Goal: Task Accomplishment & Management: Complete application form

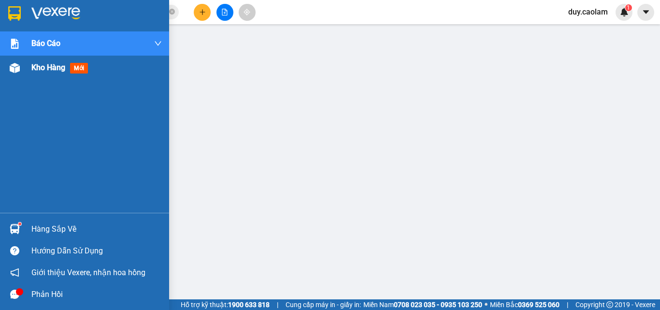
click at [40, 71] on span "Kho hàng" at bounding box center [48, 67] width 34 height 9
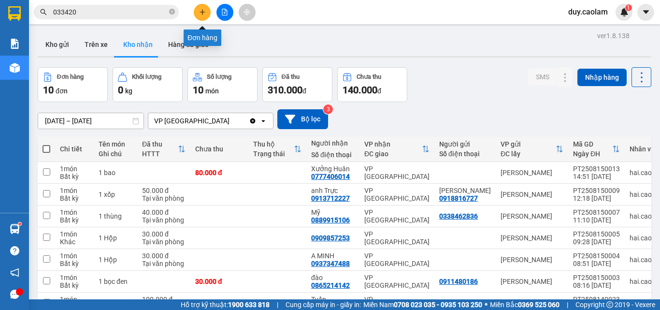
click at [209, 12] on button at bounding box center [202, 12] width 17 height 17
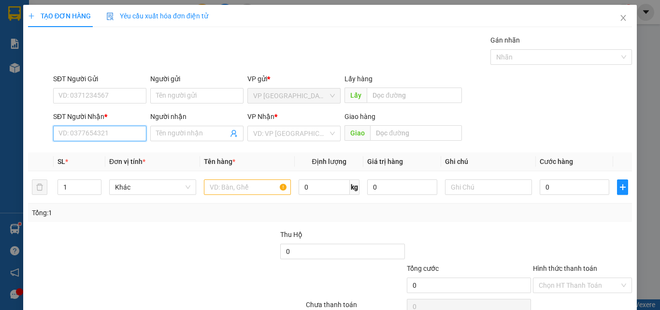
click at [101, 134] on input "SĐT Người Nhận *" at bounding box center [99, 133] width 93 height 15
click at [619, 18] on icon "close" at bounding box center [623, 18] width 8 height 8
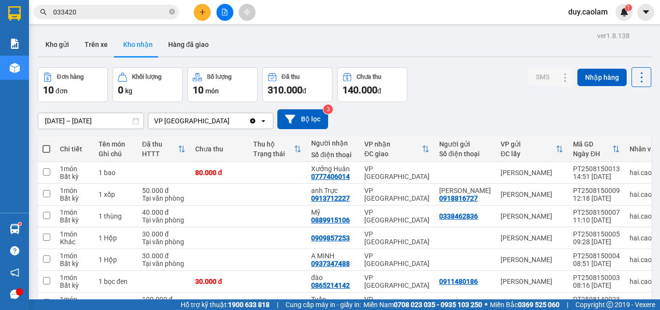
click at [200, 15] on icon "plus" at bounding box center [202, 12] width 7 height 7
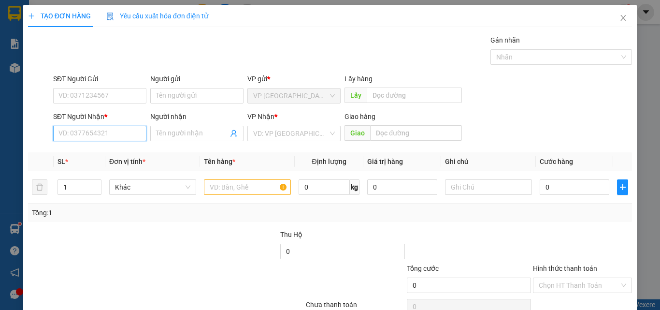
click at [117, 136] on input "SĐT Người Nhận *" at bounding box center [99, 133] width 93 height 15
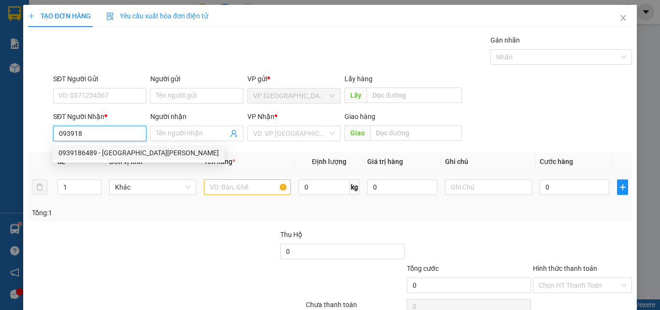
drag, startPoint x: 119, startPoint y: 150, endPoint x: 239, endPoint y: 171, distance: 121.7
click at [120, 150] on div "0939186489 - [GEOGRAPHIC_DATA][PERSON_NAME]" at bounding box center [138, 152] width 160 height 11
type input "0939186489"
type input "[DEMOGRAPHIC_DATA] [PERSON_NAME]"
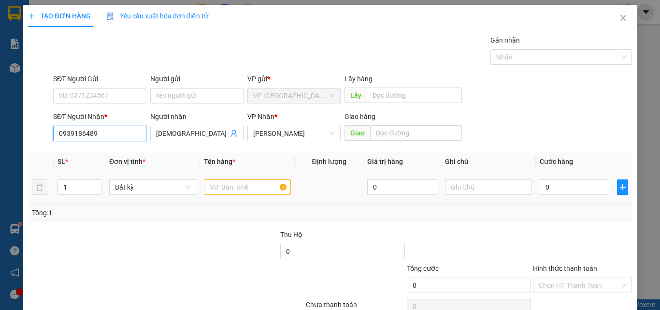
type input "0939186489"
click at [256, 182] on input "text" at bounding box center [247, 186] width 87 height 15
click at [223, 188] on input "text" at bounding box center [247, 186] width 87 height 15
click at [224, 187] on input "text" at bounding box center [247, 186] width 87 height 15
click at [229, 186] on input "text" at bounding box center [247, 186] width 87 height 15
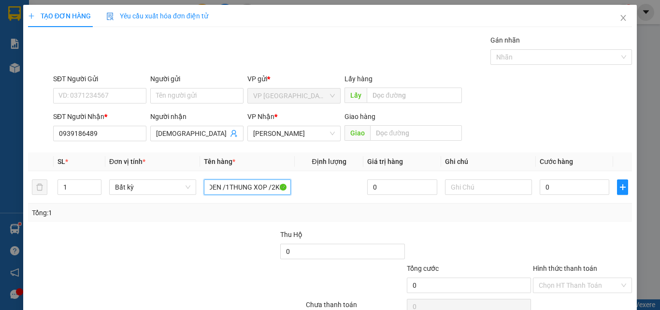
scroll to position [0, 27]
type input "2BOC DEN /1THUNG XOP /2KIEN"
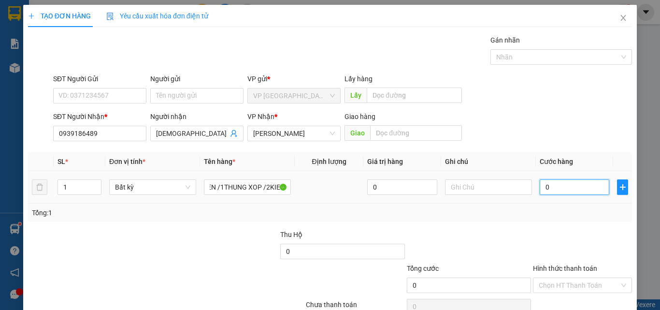
click at [556, 187] on input "0" at bounding box center [574, 186] width 70 height 15
type input "2"
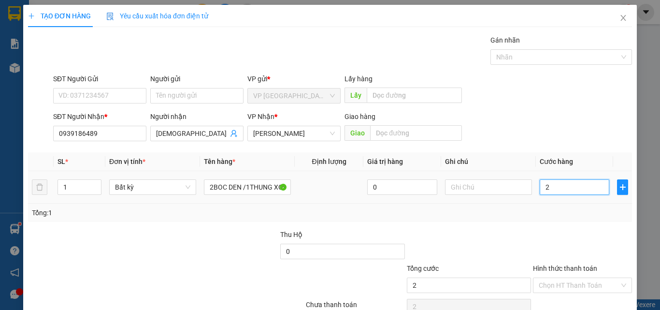
type input "20"
type input "200"
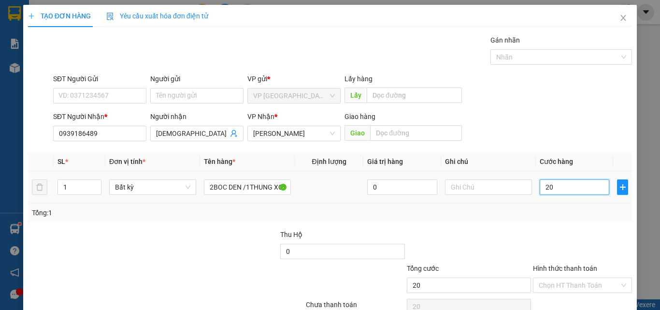
type input "200"
type input "2.000"
type input "20.000"
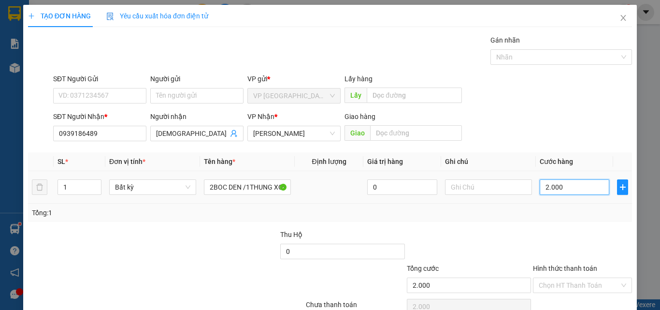
type input "20.000"
type input "200.000"
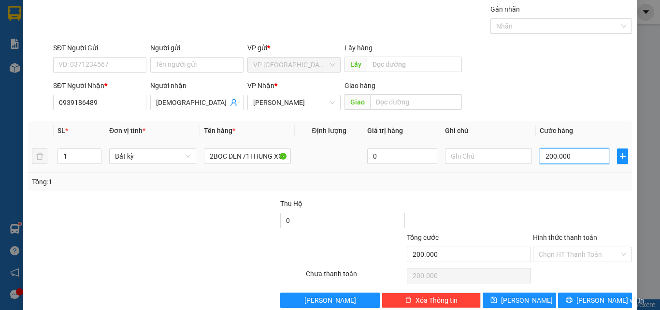
scroll to position [48, 0]
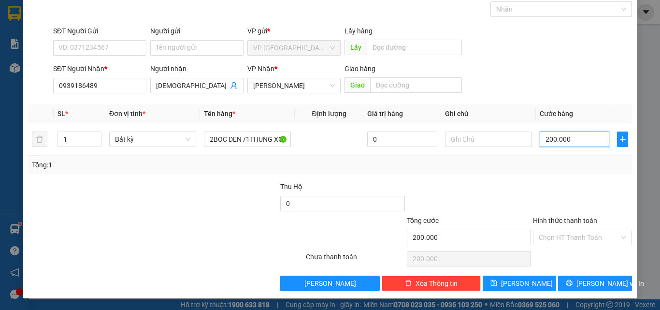
type input "200.000"
click at [584, 220] on label "Hình thức thanh toán" at bounding box center [565, 220] width 64 height 8
click at [584, 230] on input "Hình thức thanh toán" at bounding box center [578, 237] width 81 height 14
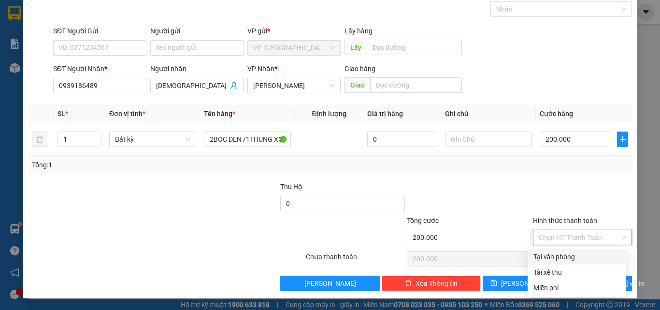
click at [573, 257] on div "Tại văn phòng" at bounding box center [576, 256] width 86 height 11
type input "0"
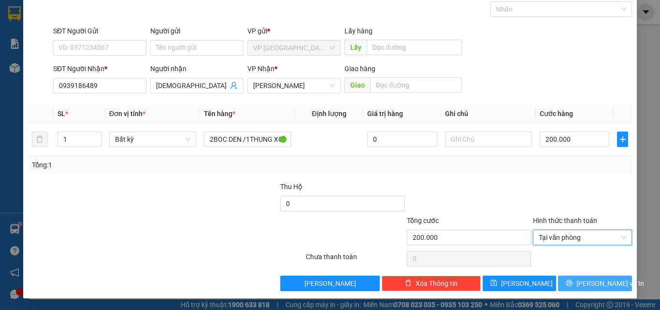
drag, startPoint x: 570, startPoint y: 282, endPoint x: 572, endPoint y: 275, distance: 7.4
click at [571, 282] on icon "printer" at bounding box center [568, 282] width 7 height 7
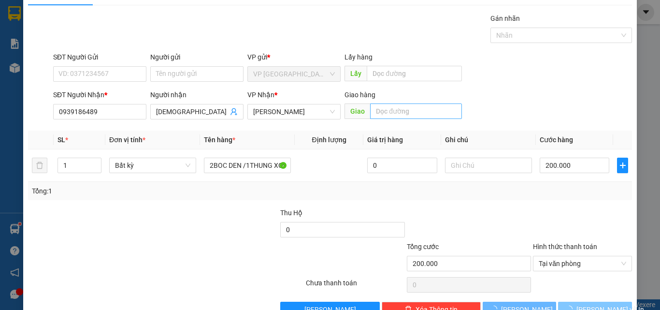
scroll to position [0, 0]
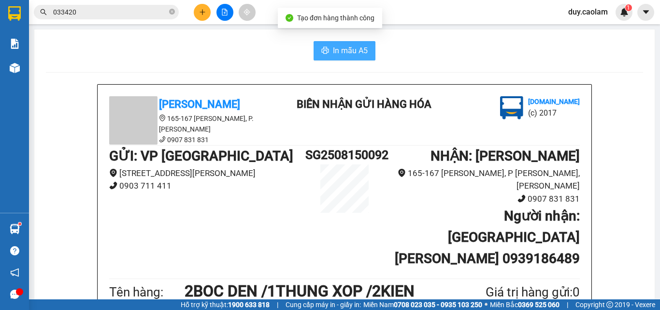
click at [333, 49] on span "In mẫu A5" at bounding box center [350, 50] width 35 height 12
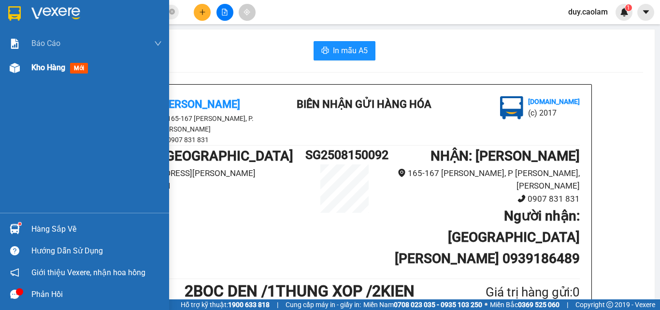
click at [39, 73] on div "Kho hàng mới" at bounding box center [61, 67] width 60 height 12
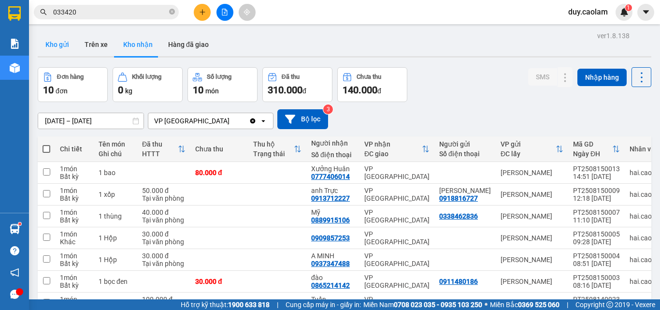
click at [71, 49] on button "Kho gửi" at bounding box center [57, 44] width 39 height 23
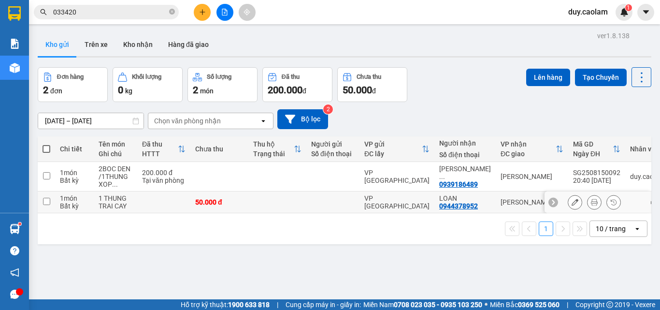
click at [46, 198] on input "checkbox" at bounding box center [46, 200] width 7 height 7
checkbox input "true"
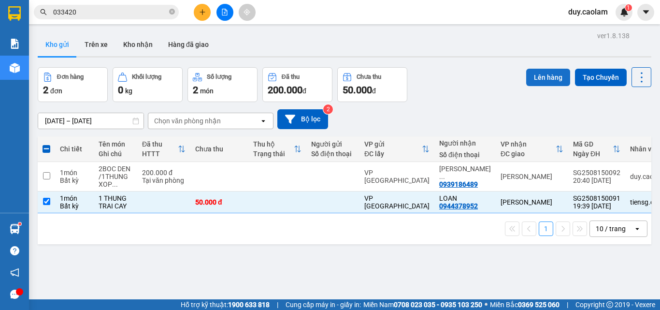
click at [549, 79] on button "Lên hàng" at bounding box center [548, 77] width 44 height 17
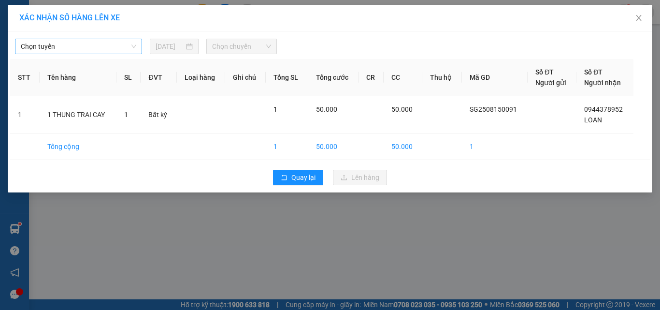
click at [72, 46] on span "Chọn tuyến" at bounding box center [78, 46] width 115 height 14
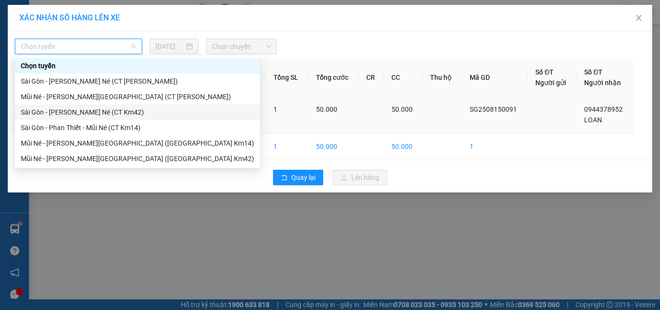
drag, startPoint x: 99, startPoint y: 113, endPoint x: 110, endPoint y: 105, distance: 13.7
click at [99, 113] on div "Sài Gòn - [PERSON_NAME] Né (CT Km42)" at bounding box center [137, 112] width 233 height 11
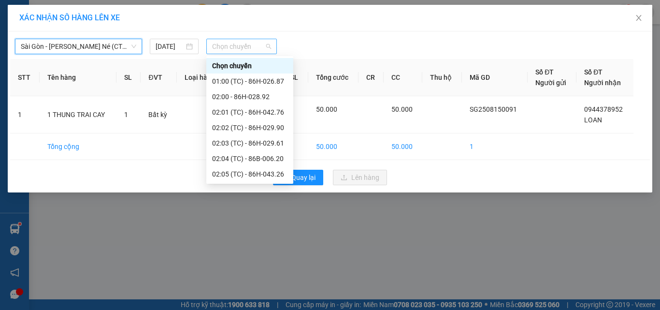
drag, startPoint x: 231, startPoint y: 43, endPoint x: 240, endPoint y: 53, distance: 13.0
click at [232, 43] on span "Chọn chuyến" at bounding box center [241, 46] width 59 height 14
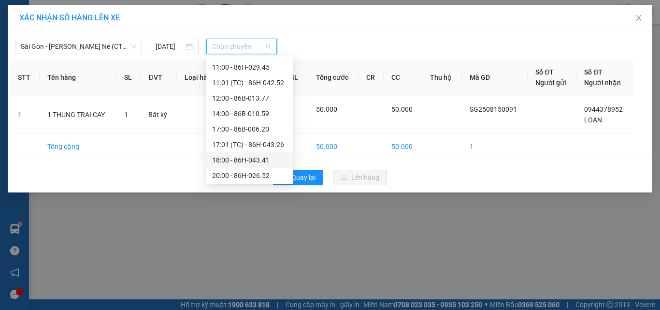
scroll to position [232, 0]
click at [249, 156] on div "20:00 - 86H-026.52" at bounding box center [249, 158] width 75 height 11
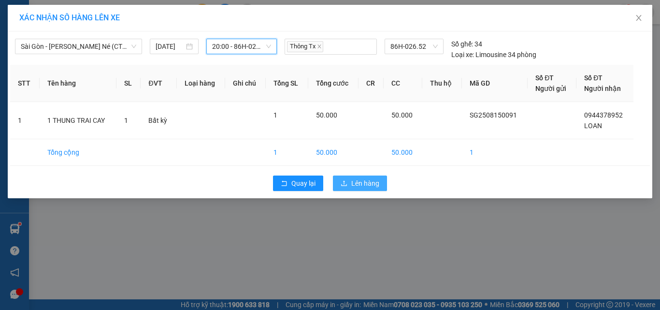
click at [357, 181] on span "Lên hàng" at bounding box center [365, 183] width 28 height 11
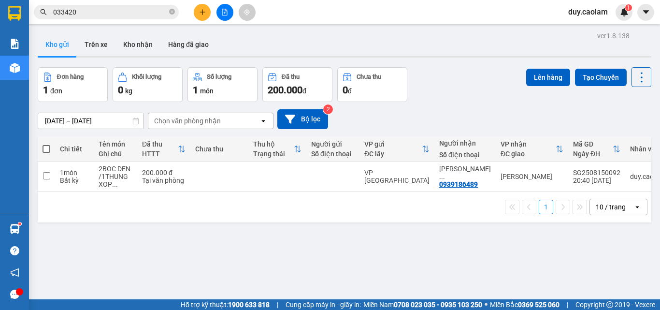
click at [46, 148] on span at bounding box center [46, 149] width 8 height 8
click at [46, 144] on input "checkbox" at bounding box center [46, 144] width 0 height 0
checkbox input "true"
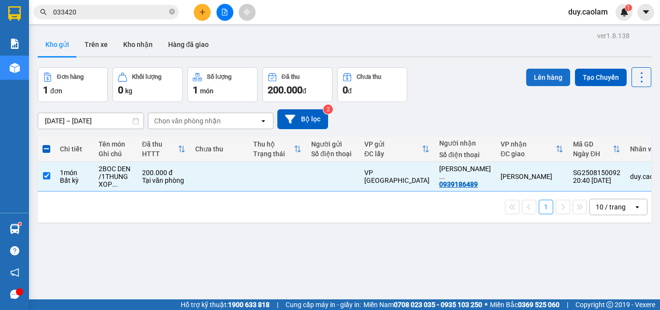
click at [550, 79] on button "Lên hàng" at bounding box center [548, 77] width 44 height 17
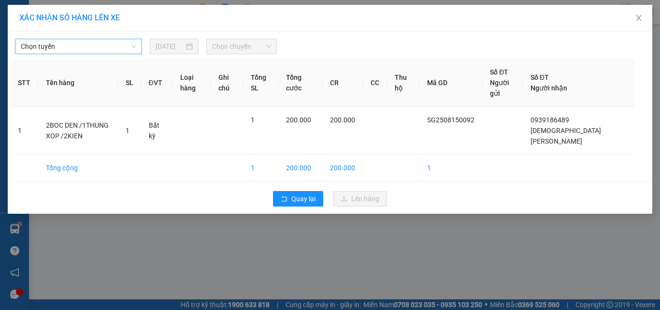
click at [87, 42] on span "Chọn tuyến" at bounding box center [78, 46] width 115 height 14
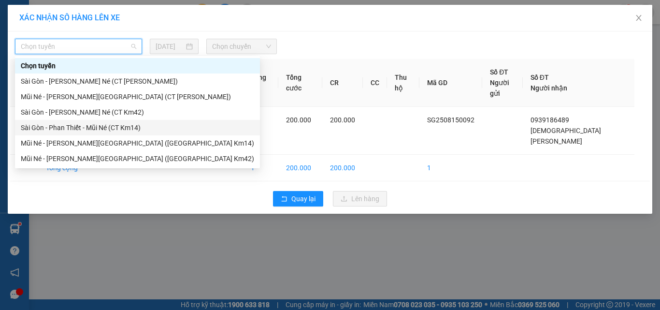
click at [102, 127] on div "Sài Gòn - Phan Thiết - Mũi Né (CT Km14)" at bounding box center [137, 127] width 233 height 11
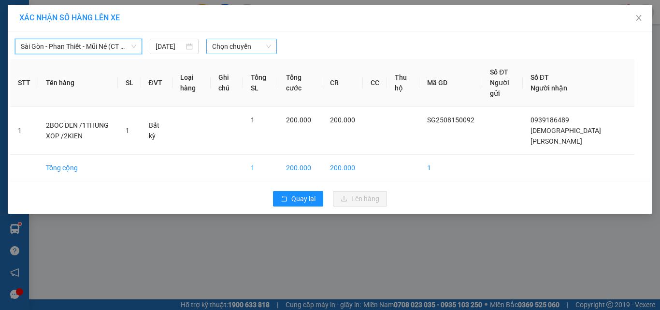
click at [231, 40] on span "Chọn chuyến" at bounding box center [241, 46] width 59 height 14
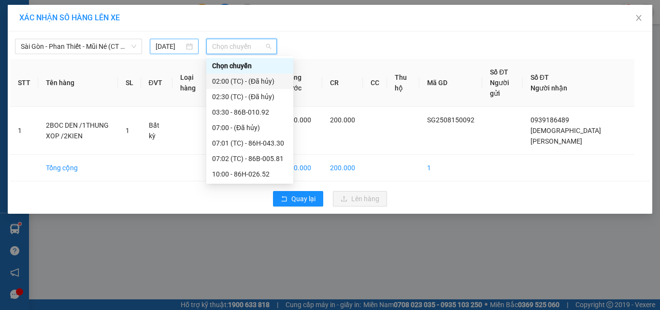
click at [176, 45] on input "[DATE]" at bounding box center [169, 46] width 28 height 11
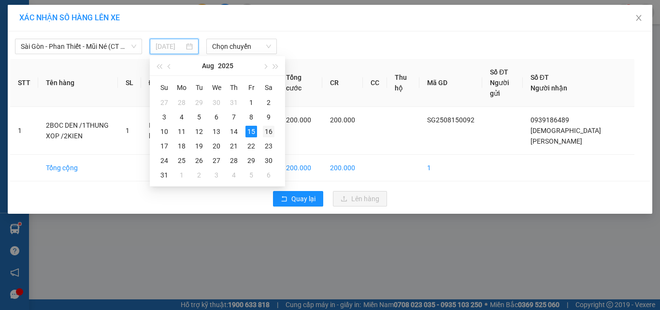
click at [266, 131] on div "16" at bounding box center [269, 132] width 12 height 12
type input "[DATE]"
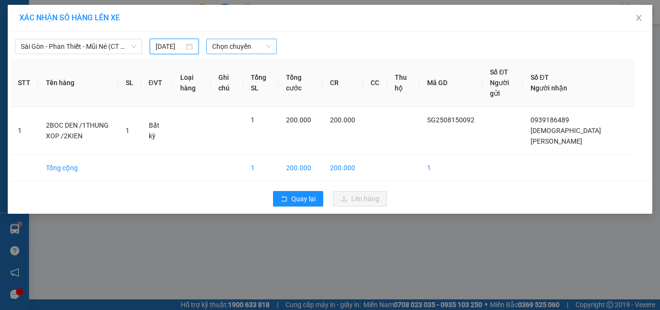
click at [249, 47] on span "Chọn chuyến" at bounding box center [241, 46] width 59 height 14
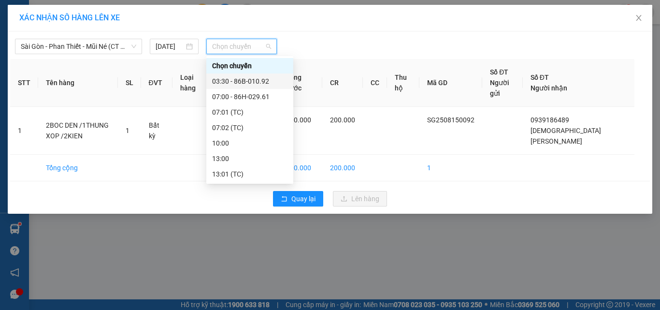
click at [240, 79] on div "03:30 - 86B-010.92" at bounding box center [249, 81] width 75 height 11
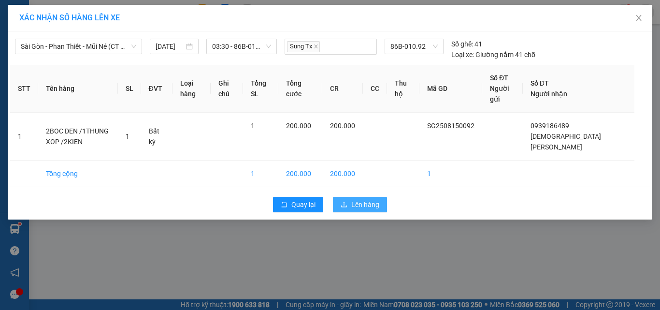
click at [356, 199] on span "Lên hàng" at bounding box center [365, 204] width 28 height 11
